Goal: Task Accomplishment & Management: Complete application form

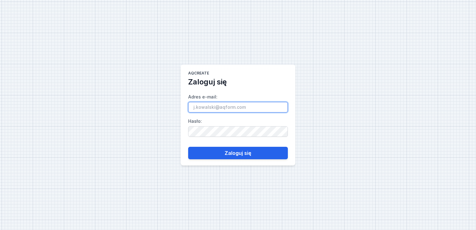
paste input "[PERSON_NAME][EMAIL_ADDRESS][DOMAIN_NAME]"
type input "[PERSON_NAME][EMAIL_ADDRESS][DOMAIN_NAME]"
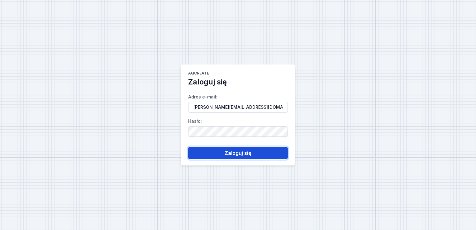
click at [229, 154] on button "Zaloguj się" at bounding box center [238, 153] width 100 height 12
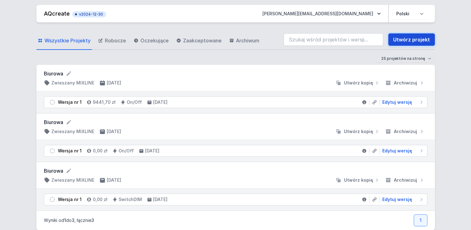
click at [410, 39] on link "Utwórz projekt" at bounding box center [411, 39] width 47 height 12
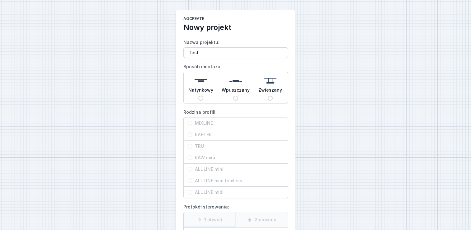
type input "Test"
click at [235, 100] on input "Wpuszczany" at bounding box center [235, 98] width 5 height 5
radio input "true"
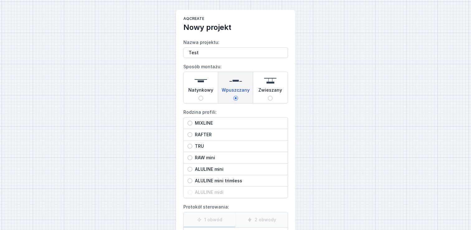
click at [190, 124] on input "MIXLINE" at bounding box center [190, 123] width 5 height 5
radio input "true"
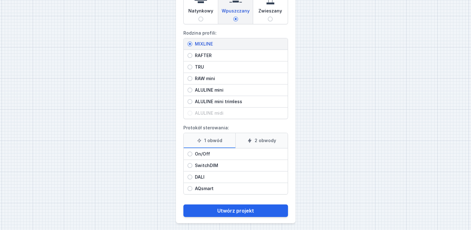
scroll to position [81, 0]
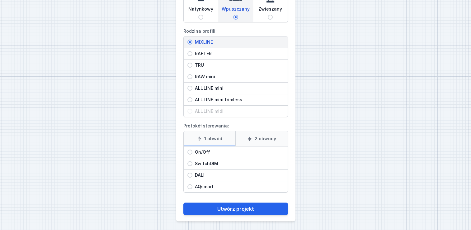
click at [248, 138] on icon at bounding box center [249, 138] width 5 height 5
click at [0, 0] on input "2 obwody" at bounding box center [0, 0] width 0 height 0
click at [194, 164] on span "SwitchDIM" at bounding box center [238, 163] width 92 height 6
click at [192, 164] on input "SwitchDIM" at bounding box center [190, 163] width 5 height 5
radio input "true"
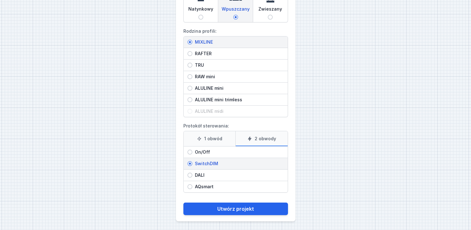
click at [188, 152] on input "On/Off" at bounding box center [190, 152] width 5 height 5
radio input "true"
click at [191, 163] on input "SwitchDIM" at bounding box center [190, 163] width 5 height 5
radio input "true"
click at [234, 208] on button "Utwórz projekt" at bounding box center [235, 208] width 105 height 12
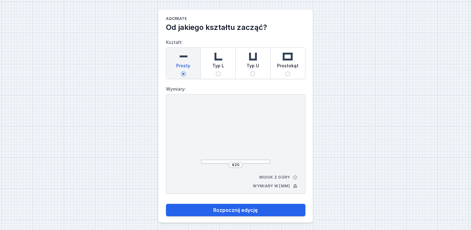
click at [289, 60] on img at bounding box center [288, 56] width 12 height 12
click at [289, 71] on input "Prostokąt" at bounding box center [287, 73] width 5 height 5
radio input "true"
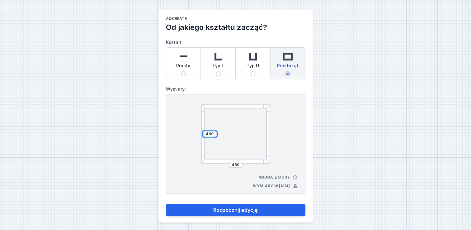
click at [209, 134] on input "460" at bounding box center [210, 133] width 10 height 5
type input "2000"
click at [234, 163] on input "460" at bounding box center [236, 164] width 10 height 5
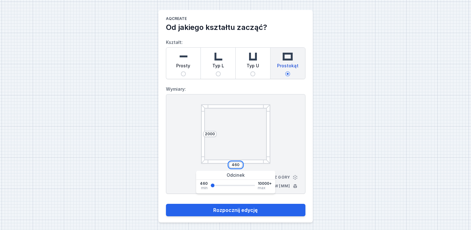
click at [234, 163] on input "460" at bounding box center [236, 164] width 10 height 5
type input "2500"
click at [288, 139] on div "2000 2500 Widok z góry Wymiary w [mm]" at bounding box center [236, 144] width 140 height 100
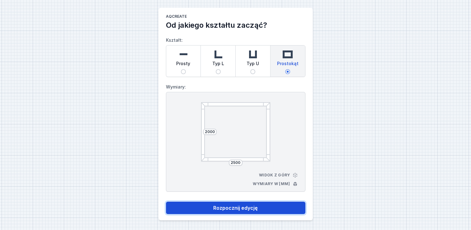
click at [240, 209] on button "Rozpocznij edycję" at bounding box center [236, 208] width 140 height 12
select select "3000"
select select "3"
select select "true"
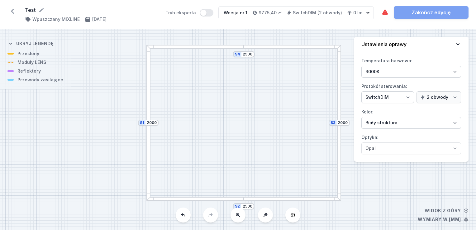
drag, startPoint x: 33, startPoint y: 64, endPoint x: 39, endPoint y: 57, distance: 8.9
click at [39, 57] on div "S4 2500 S3 2000 S2 2500 S1 2000" at bounding box center [238, 129] width 476 height 201
drag, startPoint x: 228, startPoint y: 95, endPoint x: 208, endPoint y: 120, distance: 31.7
click at [208, 120] on div "S4 2500 S3 2000 S2 2500 S1 2000" at bounding box center [238, 129] width 476 height 201
click at [147, 72] on div at bounding box center [175, 71] width 97 height 4
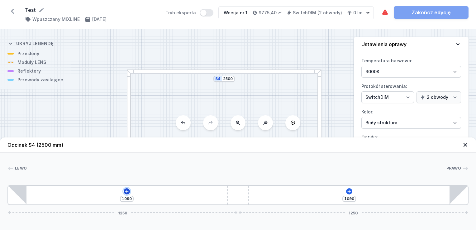
click at [126, 191] on icon at bounding box center [126, 190] width 3 height 3
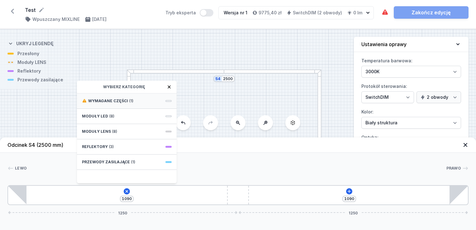
click at [149, 101] on div "Wymagane części (1)" at bounding box center [127, 100] width 100 height 15
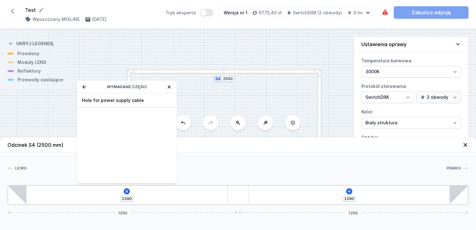
click at [149, 101] on span "Hole for power supply cable" at bounding box center [127, 100] width 90 height 6
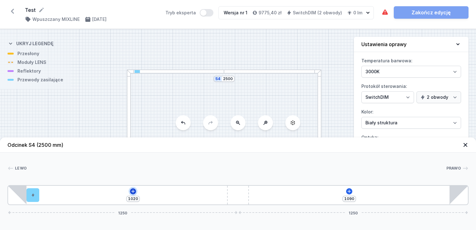
click at [132, 193] on icon at bounding box center [133, 191] width 5 height 5
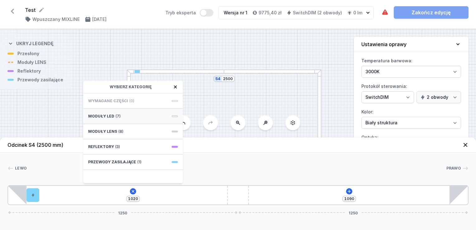
click at [125, 117] on div "Moduły LED (7)" at bounding box center [133, 116] width 100 height 15
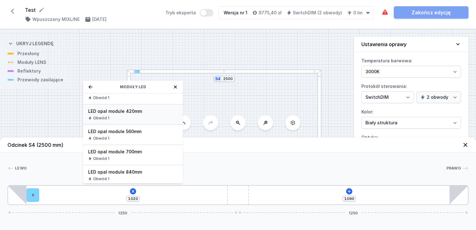
scroll to position [31, 0]
click at [146, 112] on span "LED opal module 420mm" at bounding box center [133, 110] width 90 height 6
type input "600"
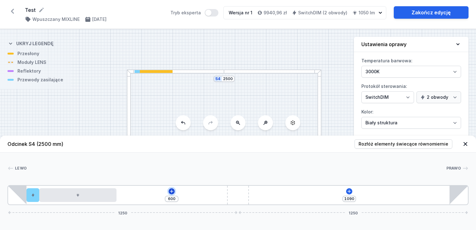
click at [172, 192] on icon at bounding box center [171, 190] width 3 height 3
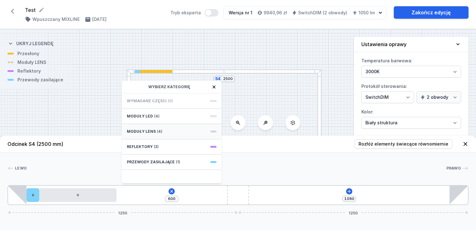
click at [159, 131] on span "(4)" at bounding box center [159, 131] width 5 height 5
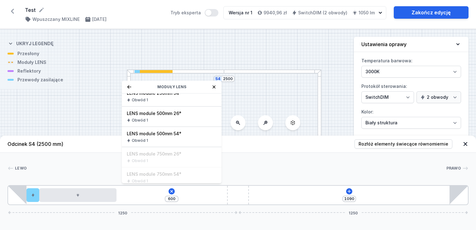
scroll to position [0, 0]
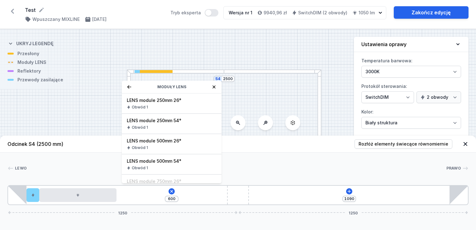
click at [214, 86] on icon at bounding box center [213, 86] width 5 height 5
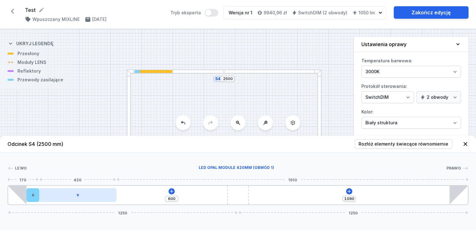
click at [96, 195] on div at bounding box center [77, 195] width 77 height 14
click at [162, 72] on div at bounding box center [156, 71] width 33 height 3
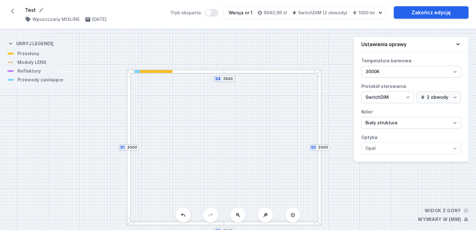
click at [162, 72] on div at bounding box center [156, 71] width 33 height 3
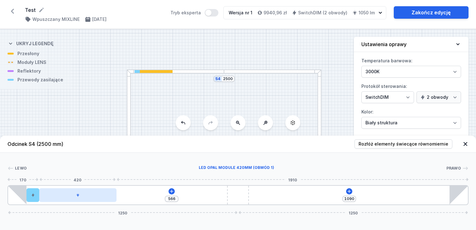
click at [93, 194] on div at bounding box center [77, 195] width 77 height 14
type input "533"
type input "67"
type input "526"
type input "74"
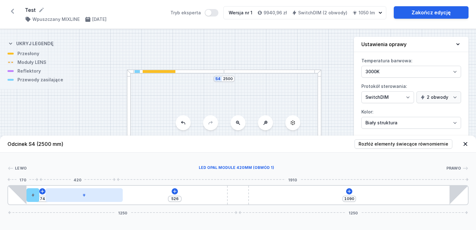
type input "525"
type input "75"
type input "523"
type input "77"
type input "522"
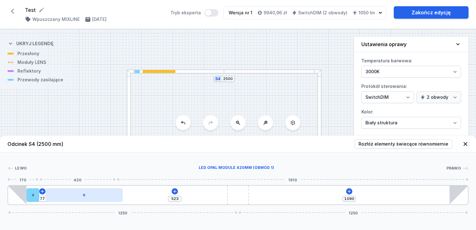
type input "78"
type input "520"
type input "80"
type input "518"
type input "82"
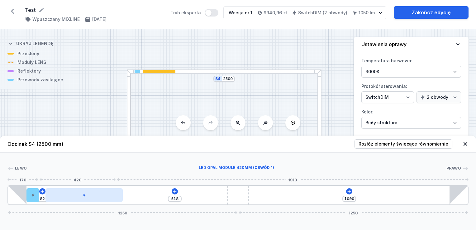
type input "517"
type input "83"
type input "515"
type input "85"
type input "513"
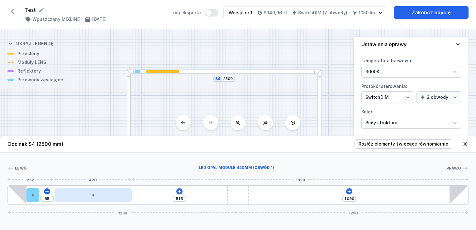
type input "87"
type input "510"
type input "90"
type input "500"
type input "100"
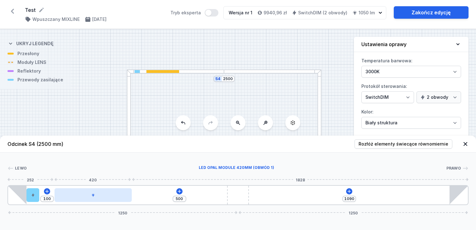
type input "487"
type input "113"
type input "486"
type input "114"
type input "484"
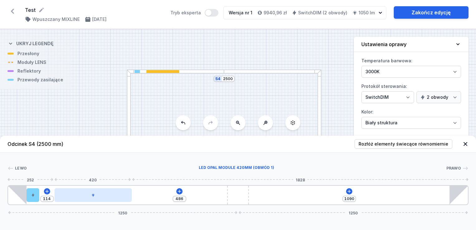
type input "116"
type input "482"
type input "118"
type input "481"
type input "119"
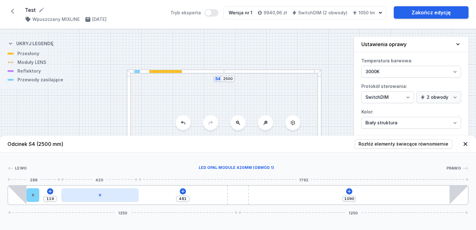
type input "476"
type input "124"
type input "474"
type input "126"
type input "471"
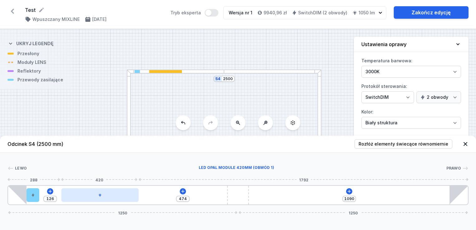
type input "129"
type input "468"
type input "132"
type input "464"
type input "136"
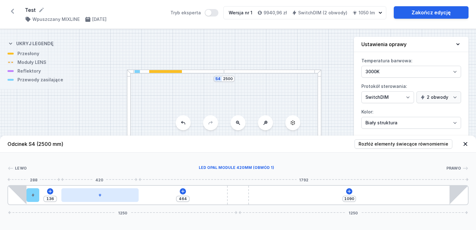
type input "463"
type input "137"
type input "461"
type input "139"
type input "456"
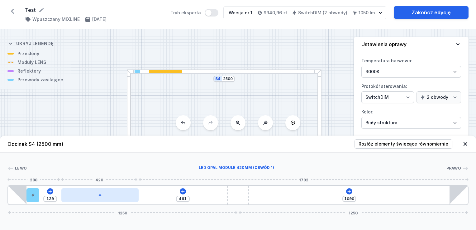
type input "144"
type input "454"
type input "146"
drag, startPoint x: 93, startPoint y: 194, endPoint x: 108, endPoint y: 193, distance: 15.0
click at [108, 193] on div at bounding box center [104, 195] width 77 height 14
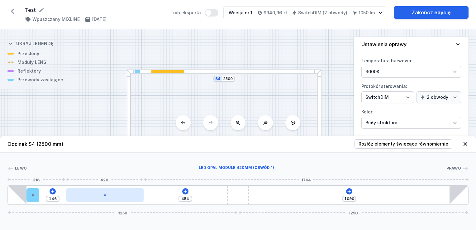
type input "423"
type input "177"
click at [107, 194] on div at bounding box center [110, 195] width 77 height 14
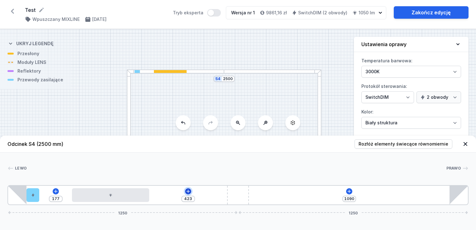
click at [188, 192] on icon at bounding box center [188, 191] width 5 height 5
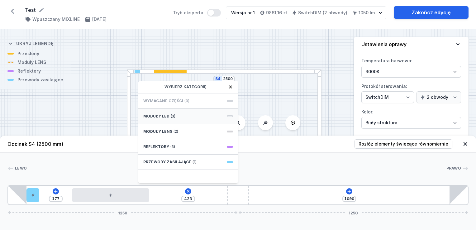
click at [202, 116] on div "Moduły LED (3)" at bounding box center [188, 116] width 100 height 15
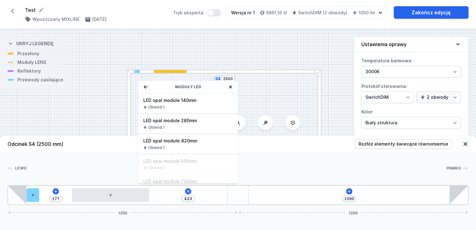
click at [229, 87] on icon at bounding box center [230, 86] width 5 height 5
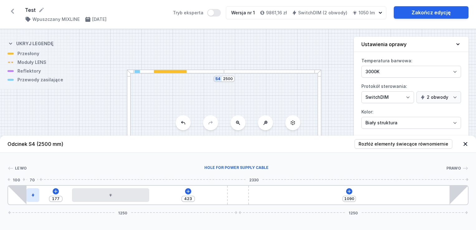
click at [36, 199] on div at bounding box center [32, 195] width 13 height 14
type input "395"
type input "205"
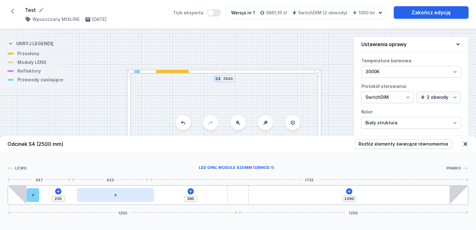
click at [108, 196] on div at bounding box center [115, 195] width 77 height 14
type input "365"
type input "235"
type input "361"
type input "239"
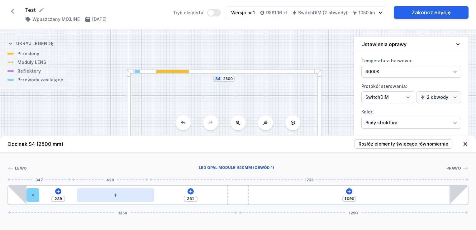
type input "360"
type input "240"
type input "358"
type input "242"
type input "356"
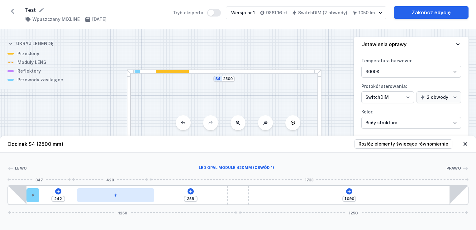
type input "244"
type input "355"
type input "245"
type input "353"
type input "247"
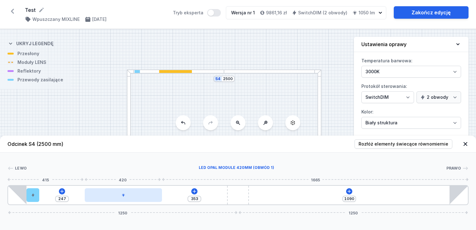
type input "351"
type input "249"
type input "350"
type input "250"
type input "348"
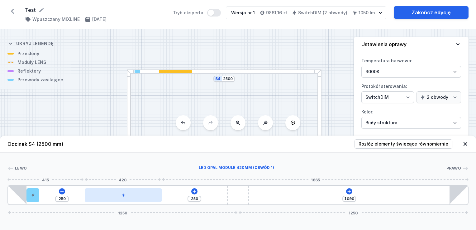
type input "252"
type input "347"
type input "253"
type input "345"
type input "255"
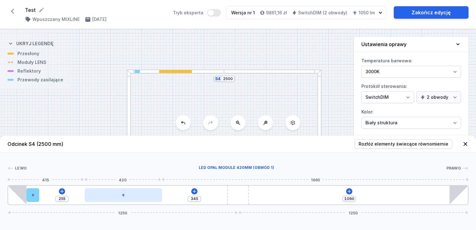
type input "343"
type input "257"
type input "342"
type input "258"
type input "340"
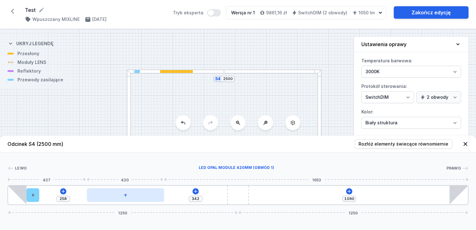
type input "260"
type input "338"
type input "262"
type input "337"
type input "263"
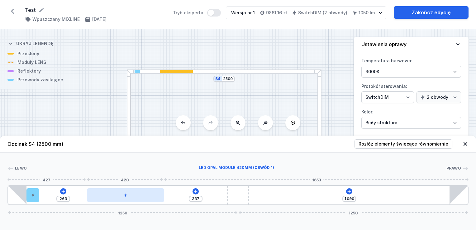
type input "335"
type input "265"
type input "333"
type input "267"
type input "332"
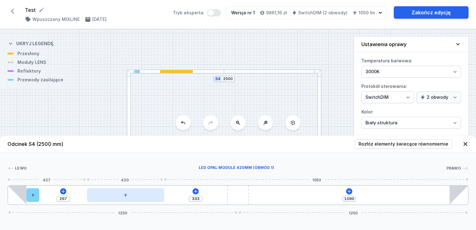
type input "268"
type input "327"
type input "273"
type input "325"
type input "275"
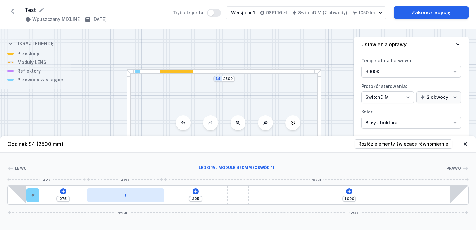
type input "324"
type input "276"
type input "322"
type input "278"
type input "320"
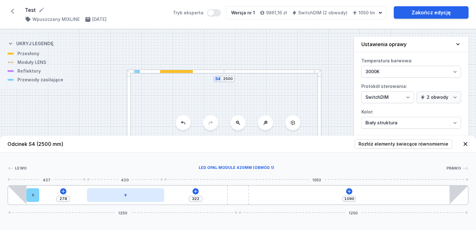
type input "280"
type input "319"
type input "281"
type input "317"
type input "283"
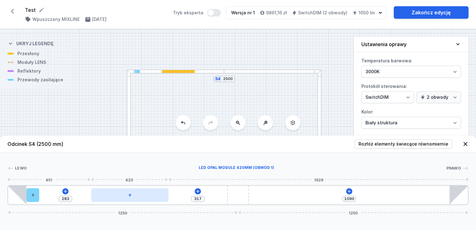
type input "315"
type input "285"
type input "314"
type input "286"
type input "312"
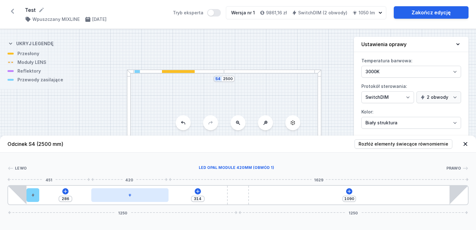
type input "288"
type input "311"
type input "289"
type input "309"
type input "291"
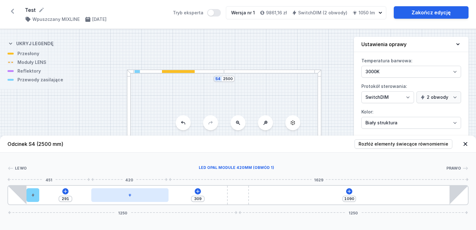
type input "307"
type input "293"
type input "306"
type input "294"
type input "304"
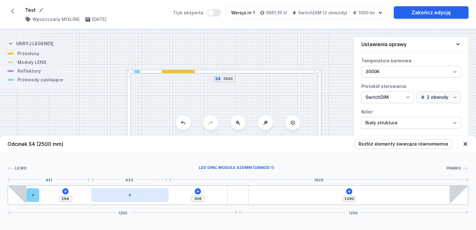
type input "296"
type input "302"
type input "298"
type input "301"
type input "299"
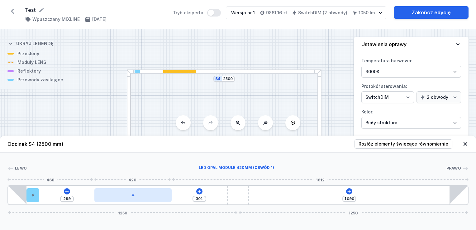
type input "299"
type input "301"
type input "299"
type input "302"
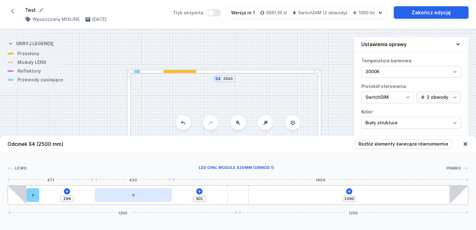
type input "298"
type input "304"
type input "296"
type input "306"
type input "294"
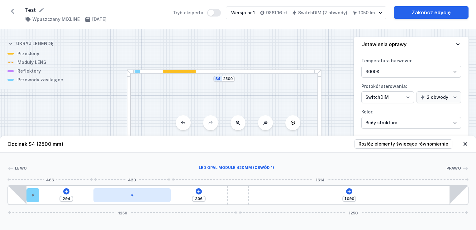
type input "304"
type input "296"
type input "302"
type input "298"
type input "301"
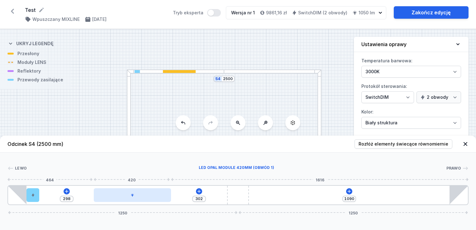
type input "299"
drag, startPoint x: 108, startPoint y: 196, endPoint x: 121, endPoint y: 195, distance: 12.8
click at [121, 195] on div at bounding box center [132, 195] width 77 height 14
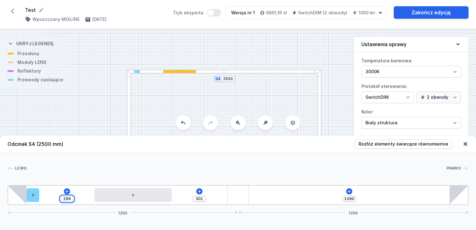
click at [71, 199] on input "299" at bounding box center [67, 198] width 10 height 5
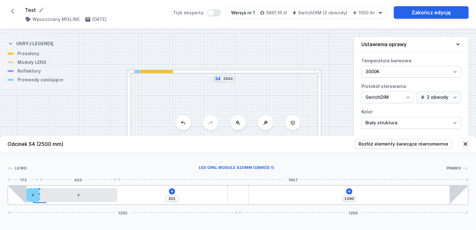
type input "597"
type input "3"
type input "570"
type input "30"
type input "300"
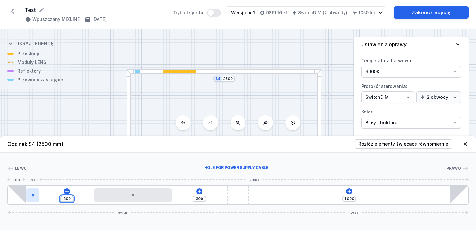
type input "300"
click at [37, 195] on div at bounding box center [32, 195] width 13 height 14
drag, startPoint x: 34, startPoint y: 195, endPoint x: 32, endPoint y: 191, distance: 3.9
click at [32, 187] on div "300 300 1090 1250 1250" at bounding box center [237, 195] width 461 height 20
click at [466, 144] on icon at bounding box center [465, 144] width 6 height 6
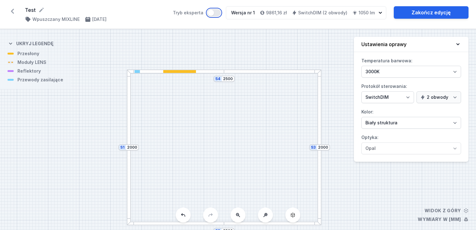
click at [219, 13] on button "Tryb eksperta" at bounding box center [214, 12] width 14 height 7
click at [188, 69] on div at bounding box center [175, 71] width 97 height 4
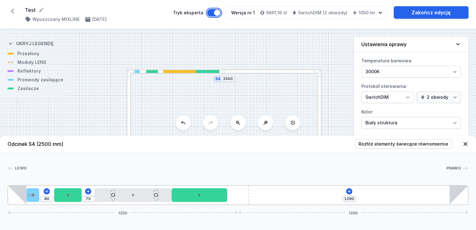
click at [216, 13] on button "Tryb eksperta" at bounding box center [214, 12] width 14 height 7
type input "300"
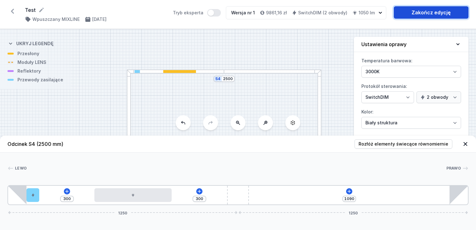
click at [440, 10] on link "Zakończ edycję" at bounding box center [431, 12] width 75 height 12
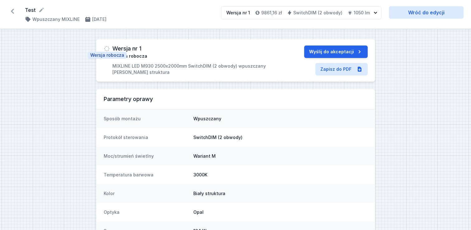
click at [106, 48] on img at bounding box center [107, 48] width 6 height 6
click at [10, 11] on icon at bounding box center [12, 11] width 10 height 10
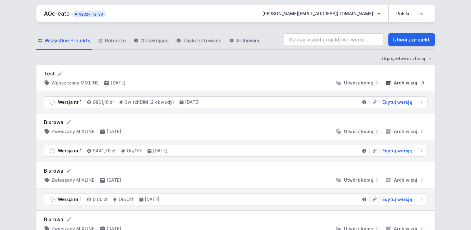
click at [422, 83] on icon "submit" at bounding box center [423, 83] width 6 height 6
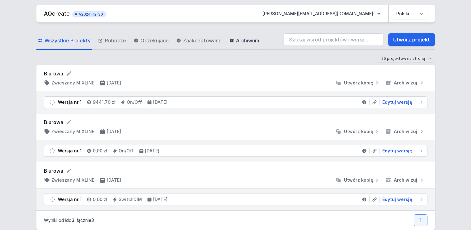
click at [247, 41] on span "Archiwum" at bounding box center [247, 40] width 23 height 7
